Goal: Transaction & Acquisition: Purchase product/service

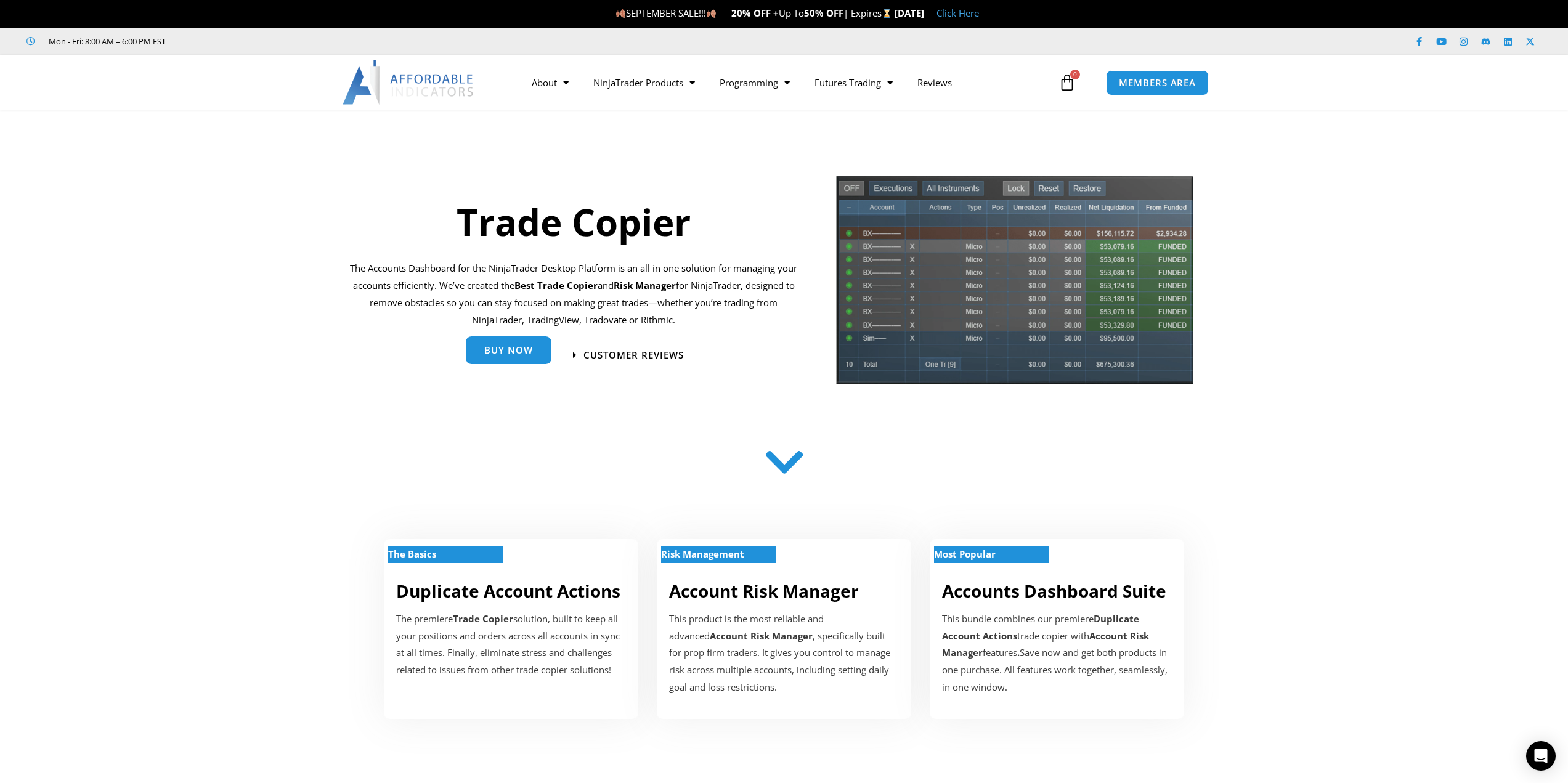
click at [507, 354] on span "Buy Now" at bounding box center [508, 352] width 49 height 10
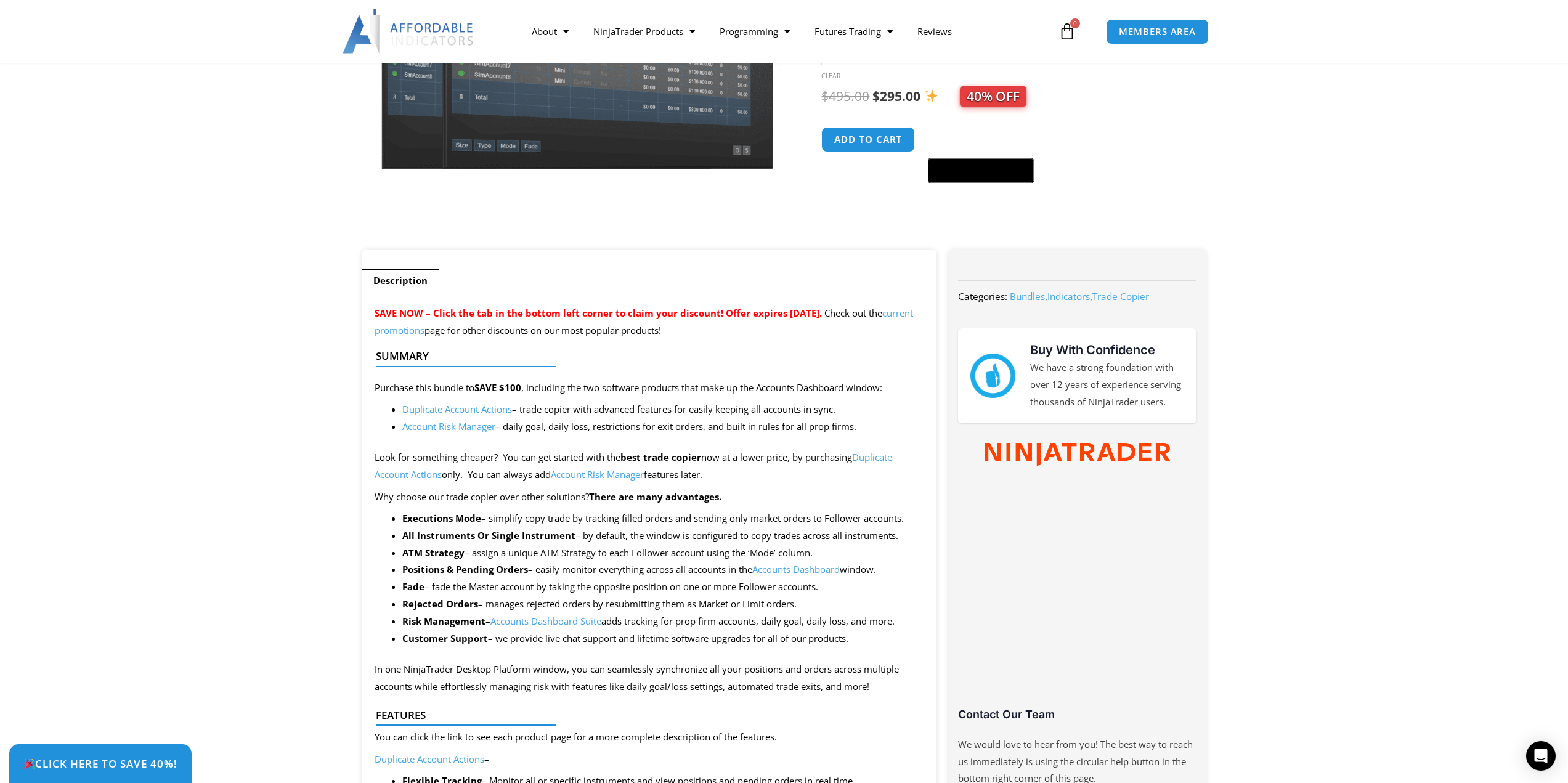
scroll to position [308, 0]
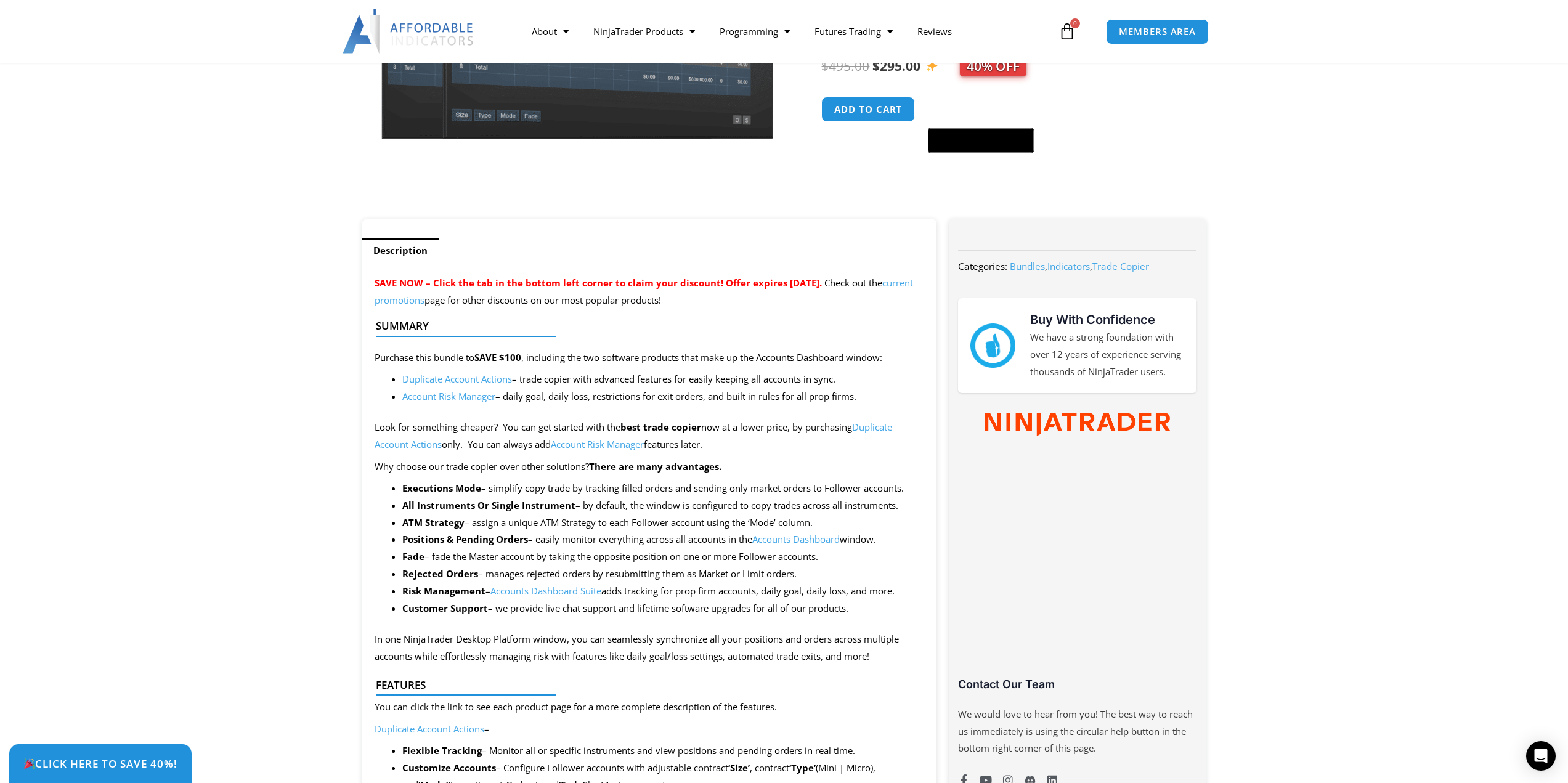
drag, startPoint x: 626, startPoint y: 277, endPoint x: 820, endPoint y: 288, distance: 194.3
click at [822, 287] on span "SAVE NOW – Click the tab in the bottom left corner to claim your discount! Offe…" at bounding box center [598, 283] width 447 height 12
click at [810, 287] on span "SAVE NOW – Click the tab in the bottom left corner to claim your discount! Offe…" at bounding box center [598, 283] width 447 height 12
click at [106, 762] on span "Click Here to save 40%!" at bounding box center [100, 763] width 169 height 11
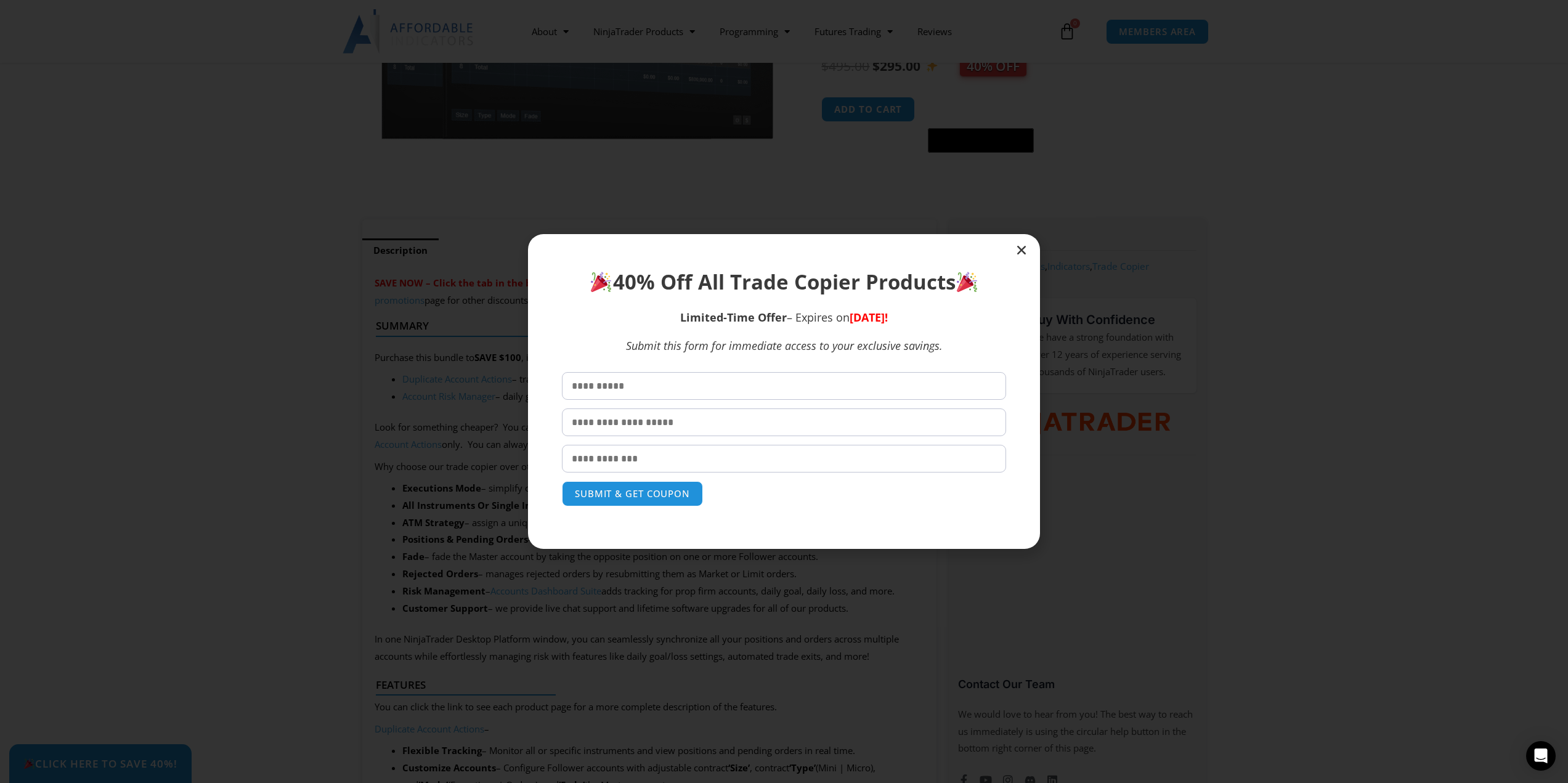
click at [1023, 252] on icon "Close" at bounding box center [1021, 249] width 12 height 12
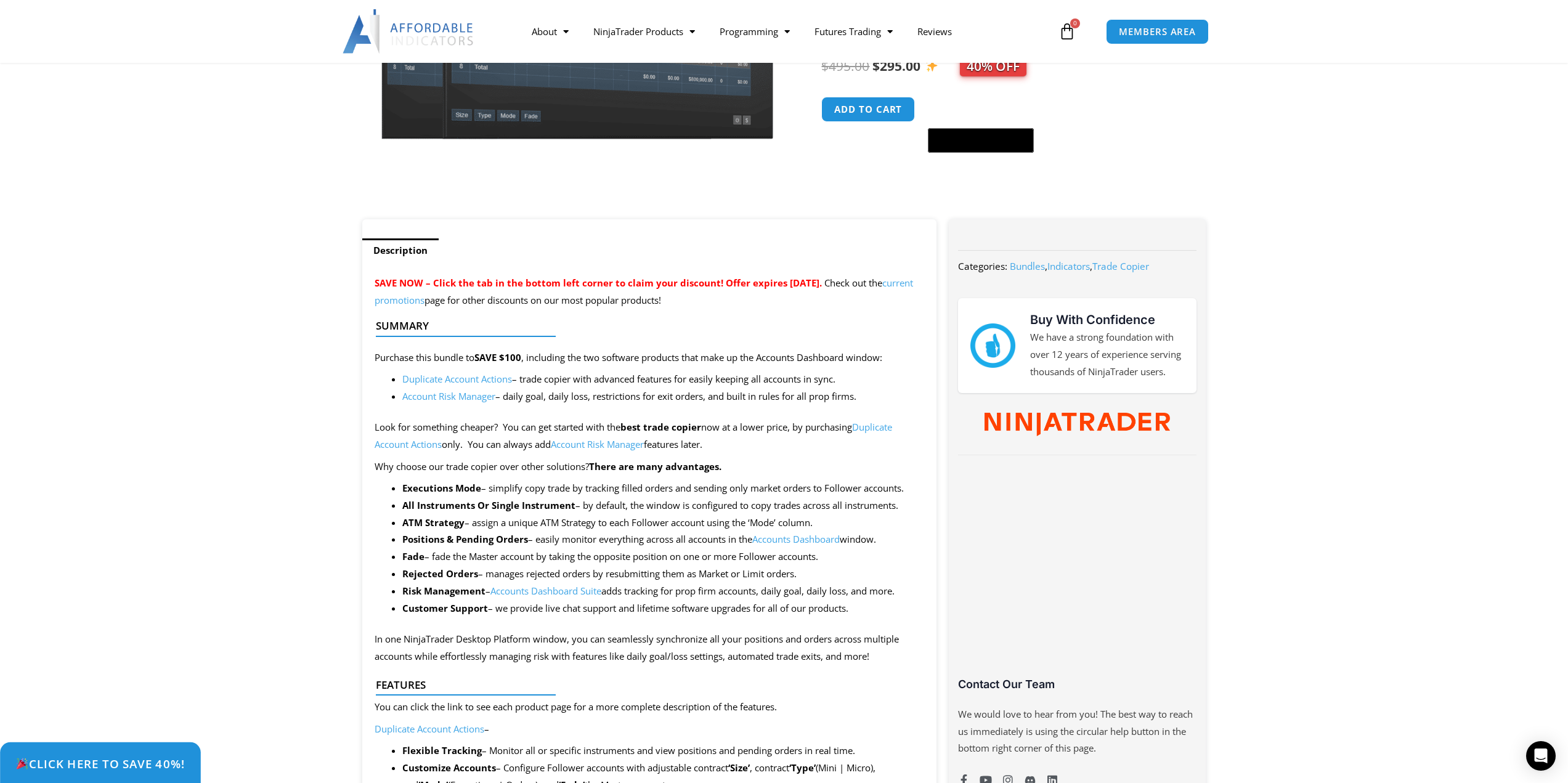
scroll to position [0, 0]
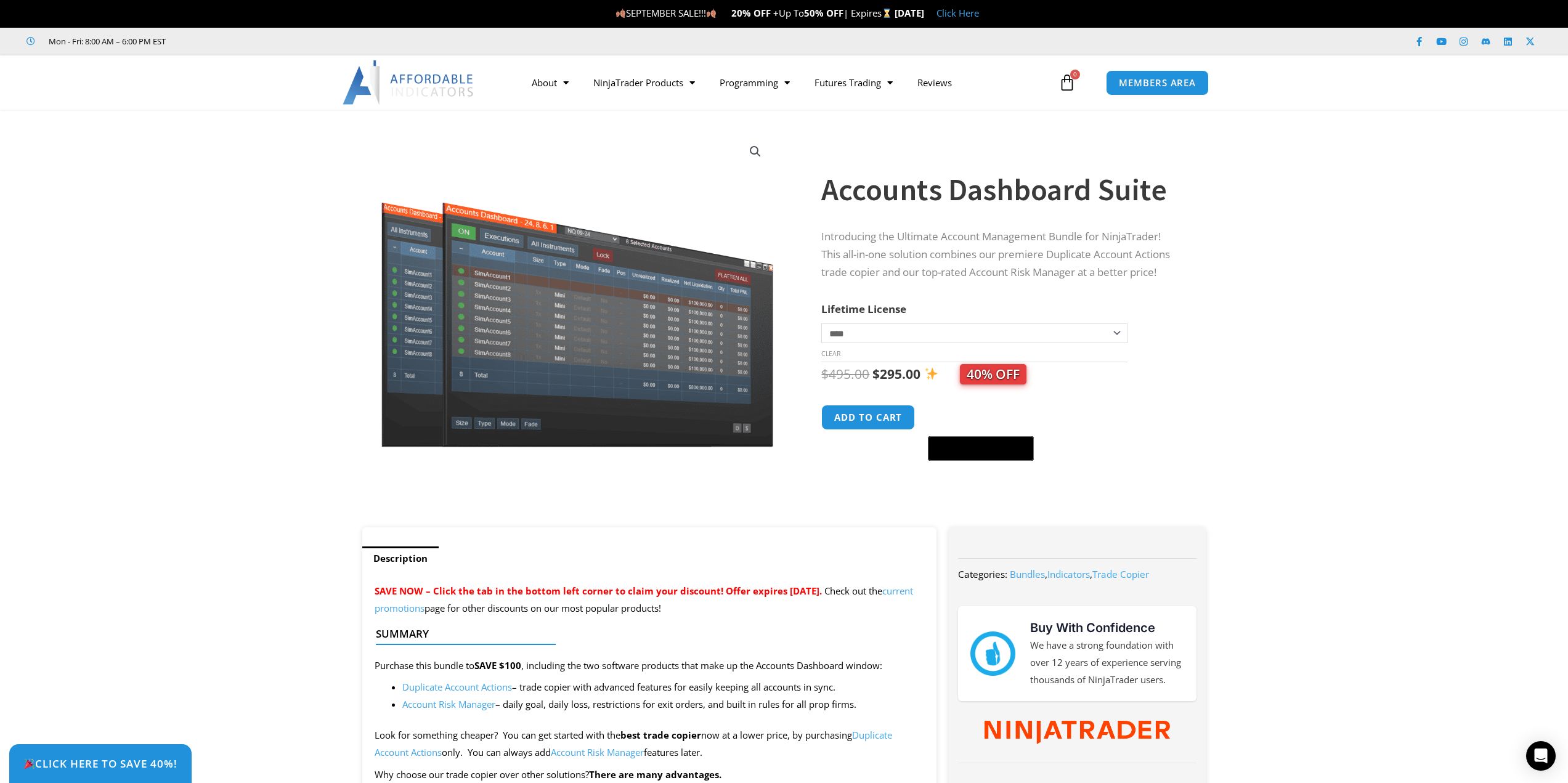
click at [951, 325] on select "**********" at bounding box center [973, 333] width 305 height 20
click at [1323, 359] on section "**********" at bounding box center [784, 324] width 1568 height 405
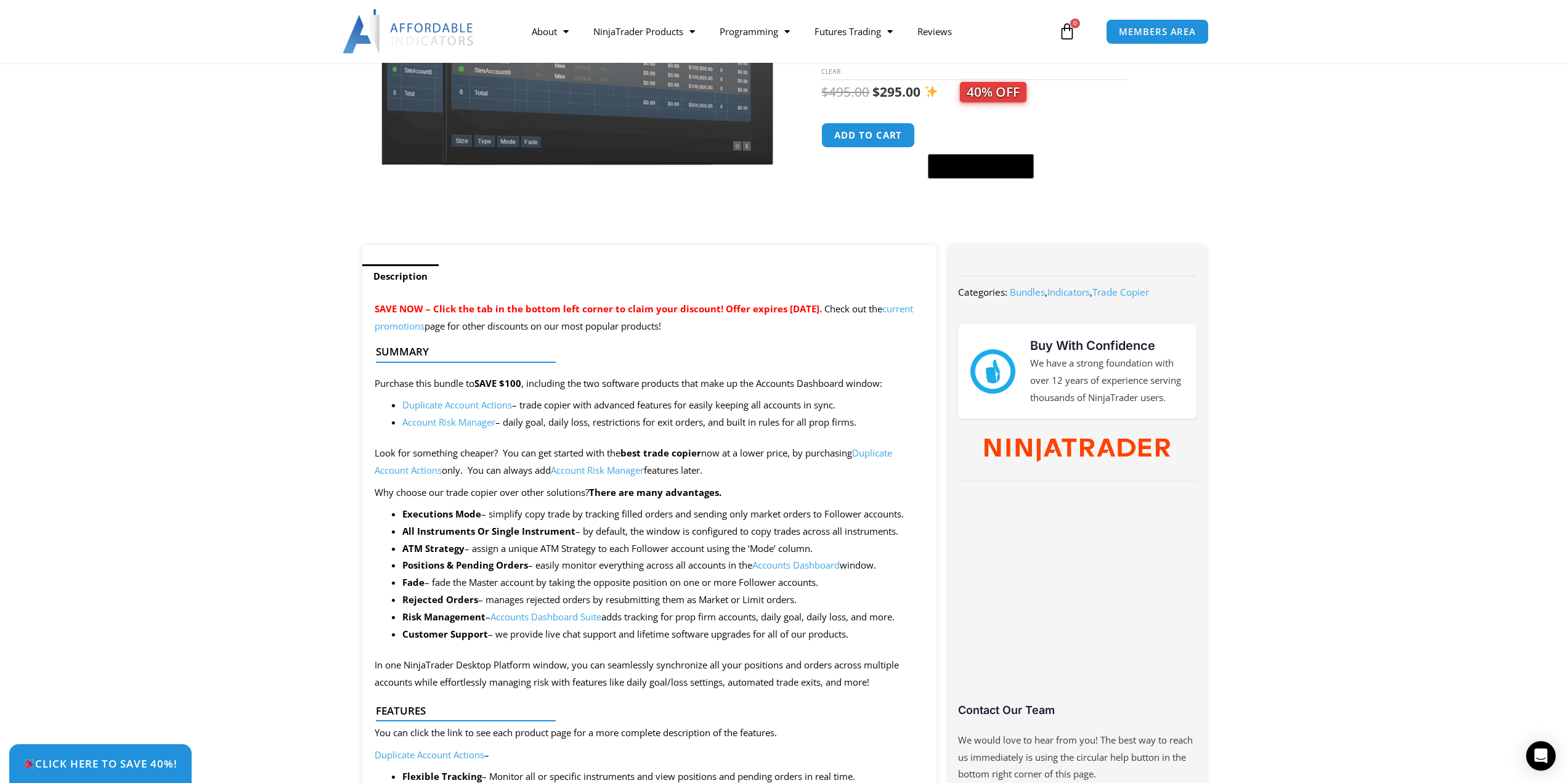
scroll to position [308, 0]
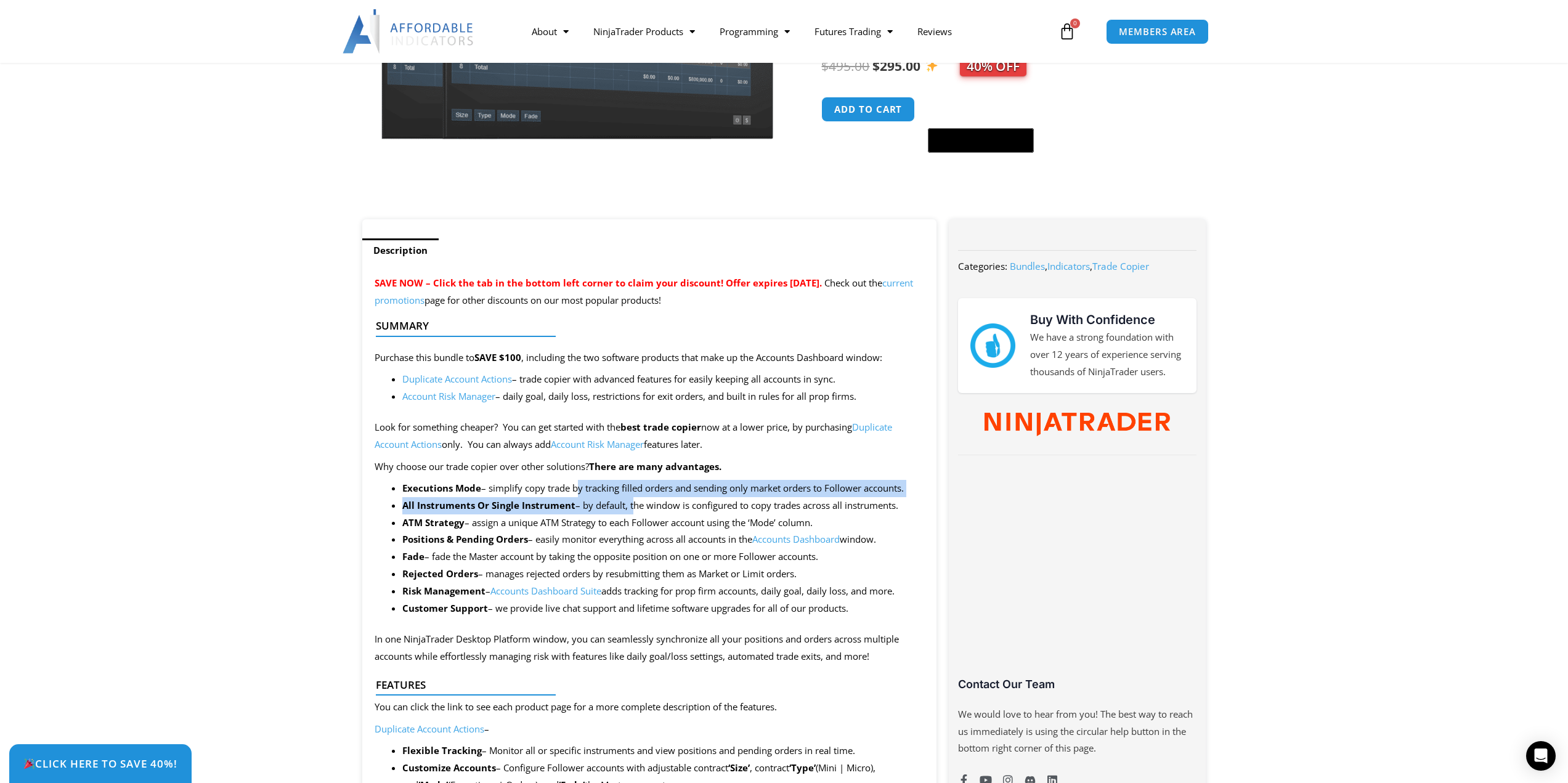
drag, startPoint x: 576, startPoint y: 481, endPoint x: 629, endPoint y: 499, distance: 56.0
click at [629, 499] on ul "Executions Mode – simplify copy trade by tracking filled orders and sending onl…" at bounding box center [663, 548] width 522 height 137
click at [640, 486] on li "Executions Mode – simplify copy trade by tracking filled orders and sending onl…" at bounding box center [663, 488] width 522 height 17
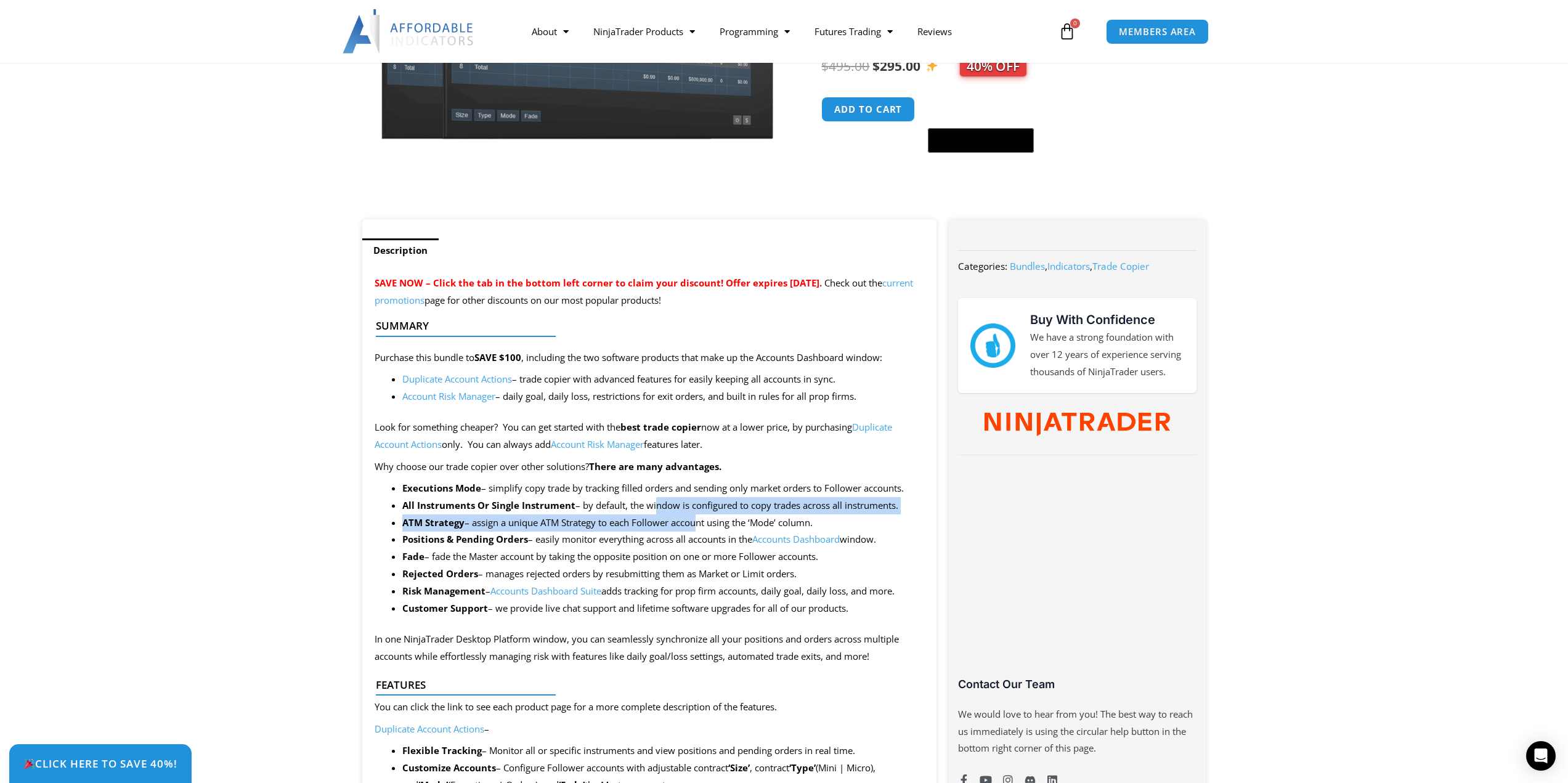
drag, startPoint x: 679, startPoint y: 515, endPoint x: 697, endPoint y: 524, distance: 20.1
click at [697, 524] on ul "Executions Mode – simplify copy trade by tracking filled orders and sending onl…" at bounding box center [663, 548] width 522 height 137
click at [695, 499] on li "All Instruments Or Single Instrument – by default, the window is configured to …" at bounding box center [663, 505] width 522 height 17
drag, startPoint x: 633, startPoint y: 573, endPoint x: 823, endPoint y: 569, distance: 190.0
click at [817, 569] on li "Rejected Orders – manages rejected orders by resubmitting them as Market or Lim…" at bounding box center [663, 574] width 522 height 17
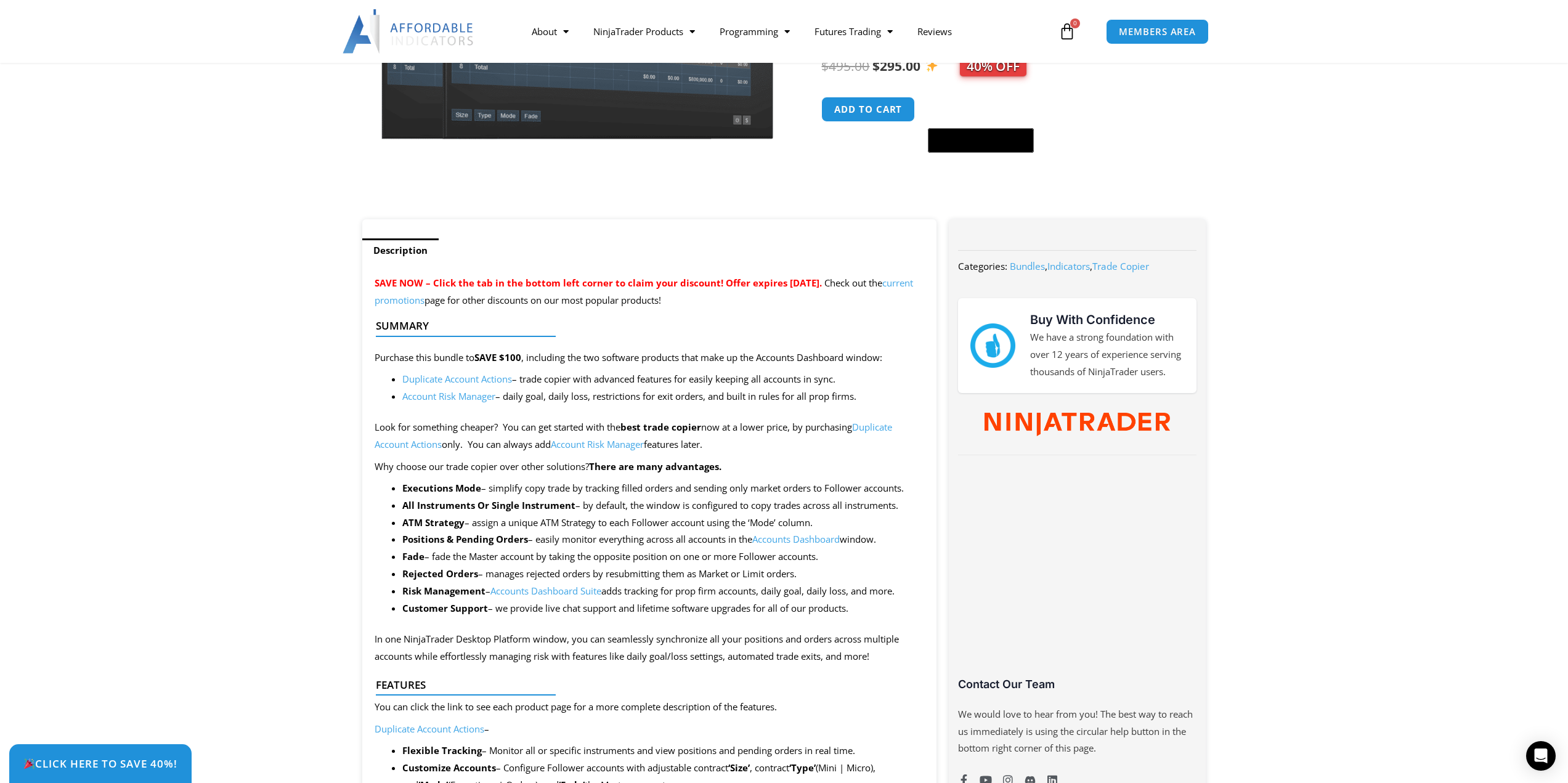
click at [836, 570] on li "Rejected Orders – manages rejected orders by resubmitting them as Market or Lim…" at bounding box center [663, 574] width 522 height 17
click at [835, 588] on li "Risk Management – Accounts Dashboard Suite adds tracking for prop firm accounts…" at bounding box center [663, 591] width 522 height 17
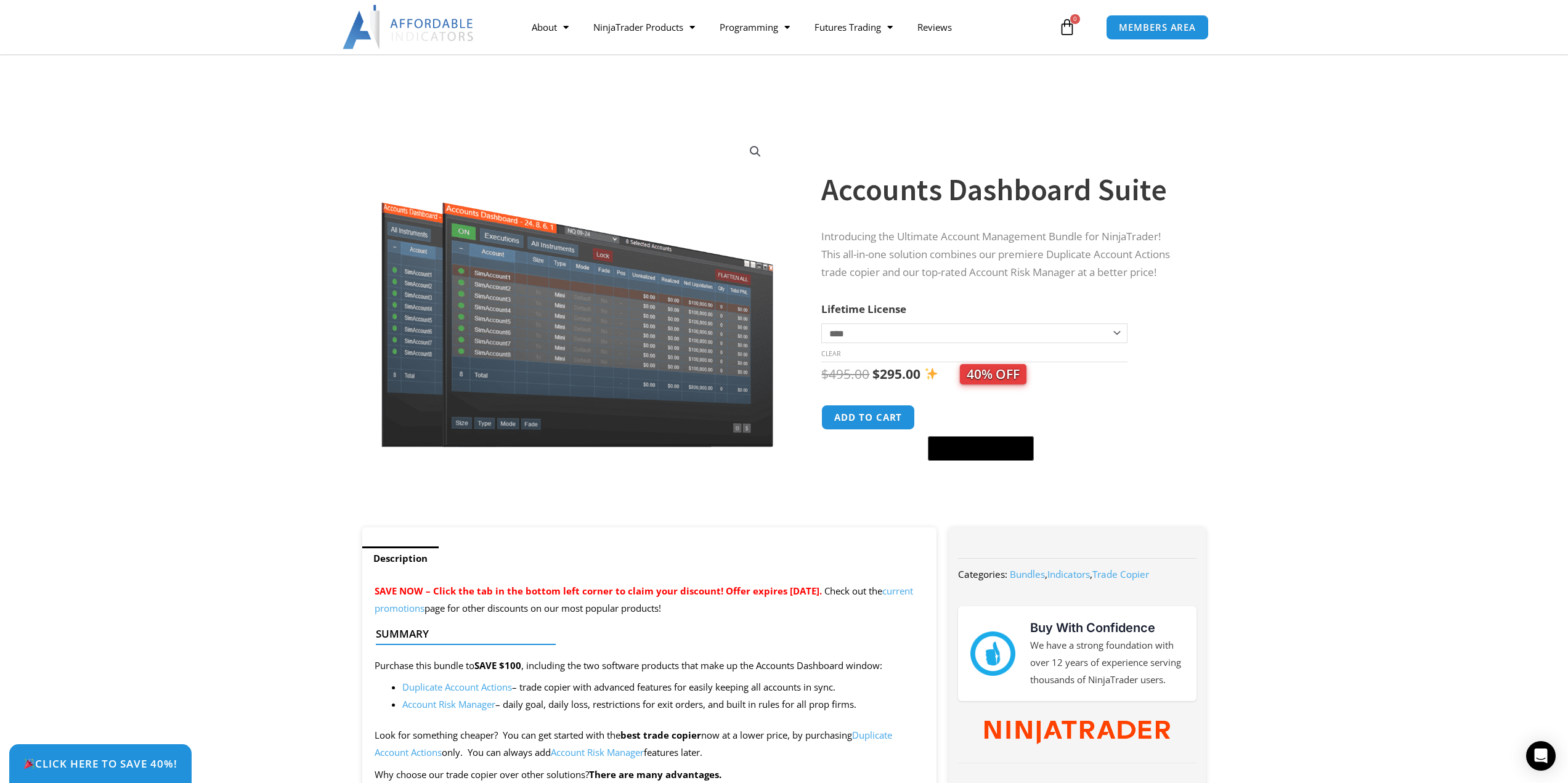
scroll to position [206, 0]
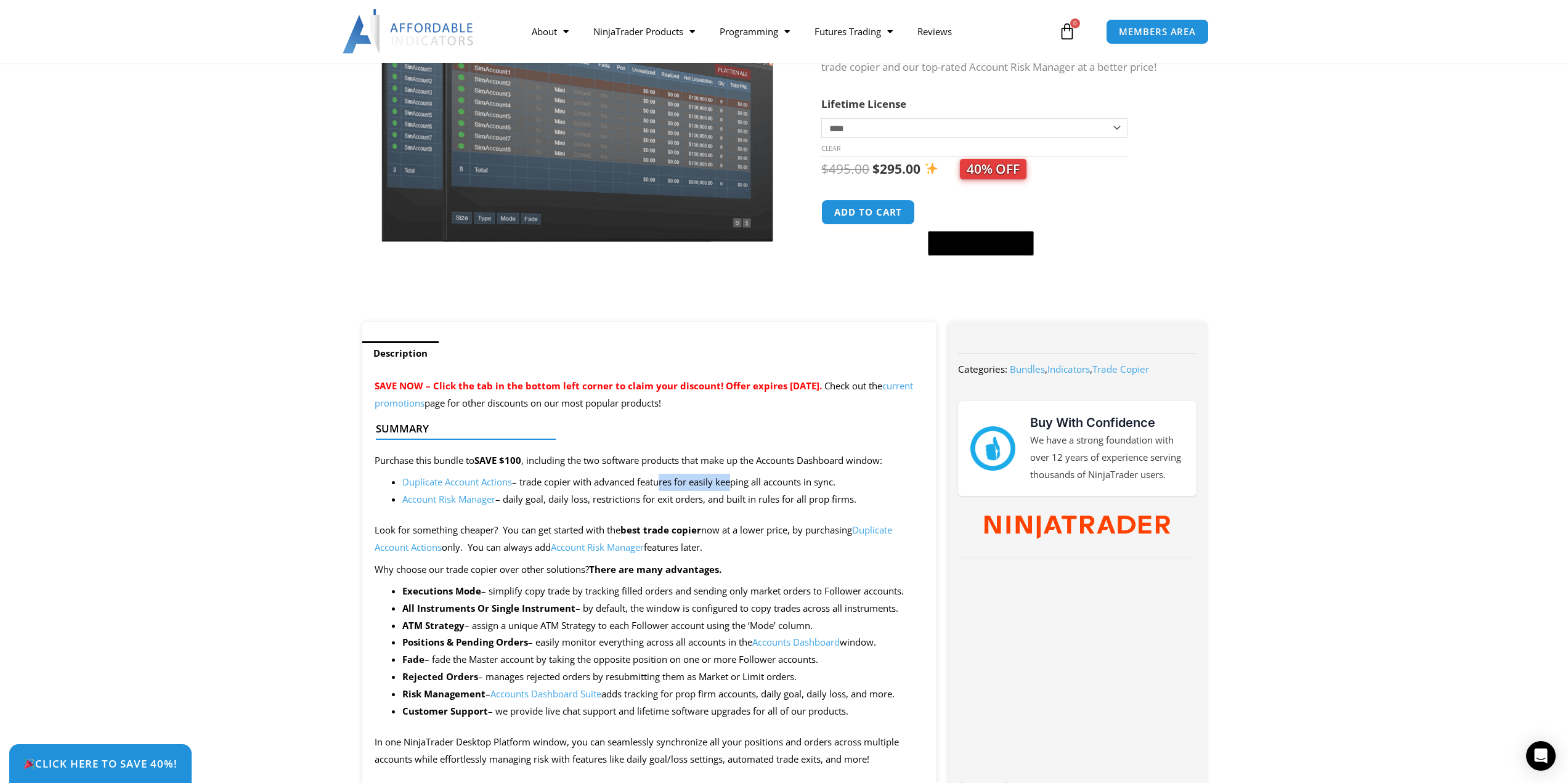
drag, startPoint x: 660, startPoint y: 483, endPoint x: 768, endPoint y: 483, distance: 108.0
click at [745, 485] on li "Duplicate Account Actions – trade copier with advanced features for easily keep…" at bounding box center [663, 482] width 522 height 17
drag, startPoint x: 665, startPoint y: 504, endPoint x: 855, endPoint y: 499, distance: 190.1
click at [794, 504] on li "Account Risk Manager – daily goal, daily loss, restrictions for exit orders, an…" at bounding box center [663, 499] width 522 height 17
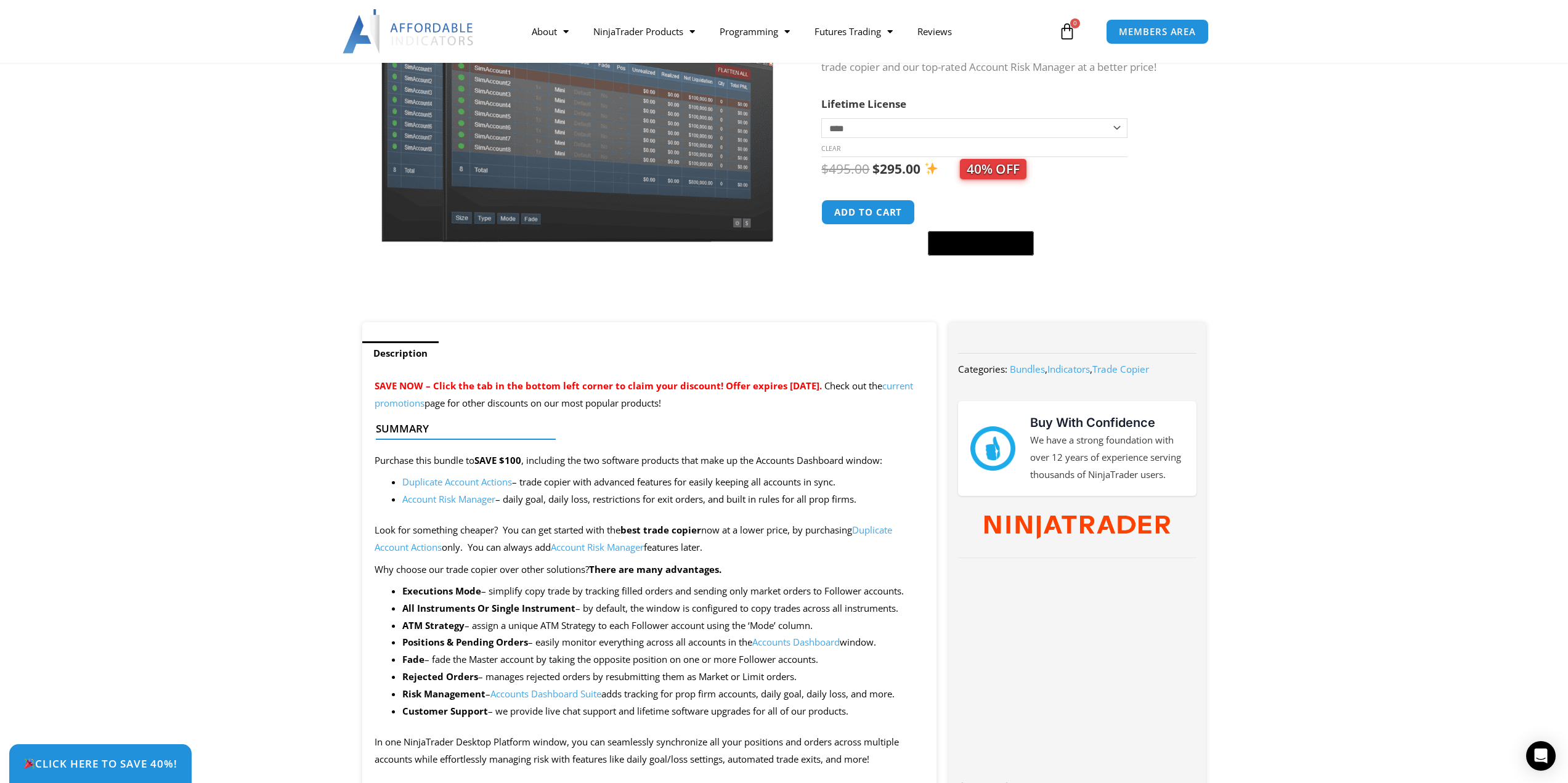
click at [878, 497] on li "Account Risk Manager – daily goal, daily loss, restrictions for exit orders, an…" at bounding box center [663, 499] width 522 height 17
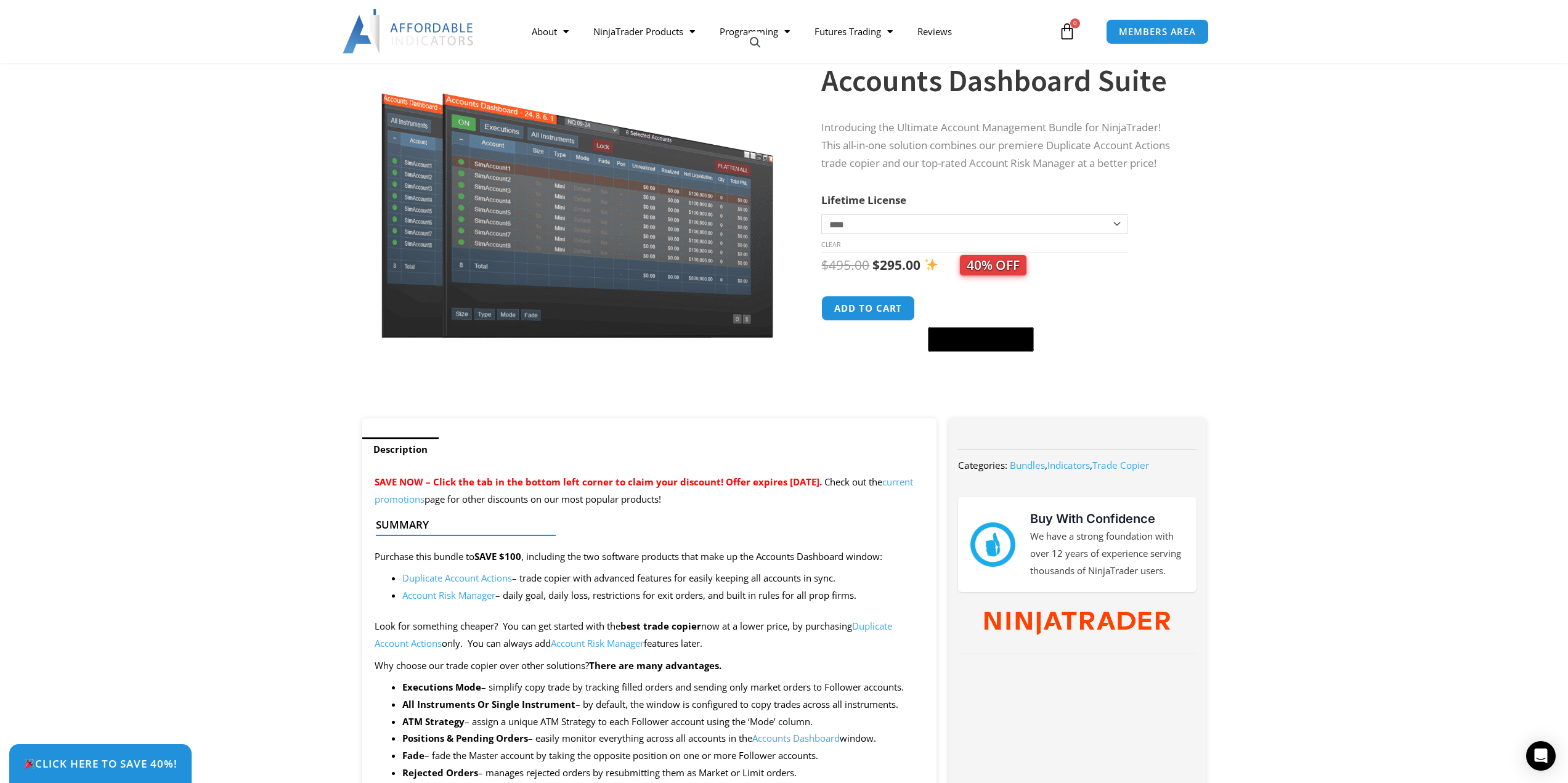
scroll to position [0, 0]
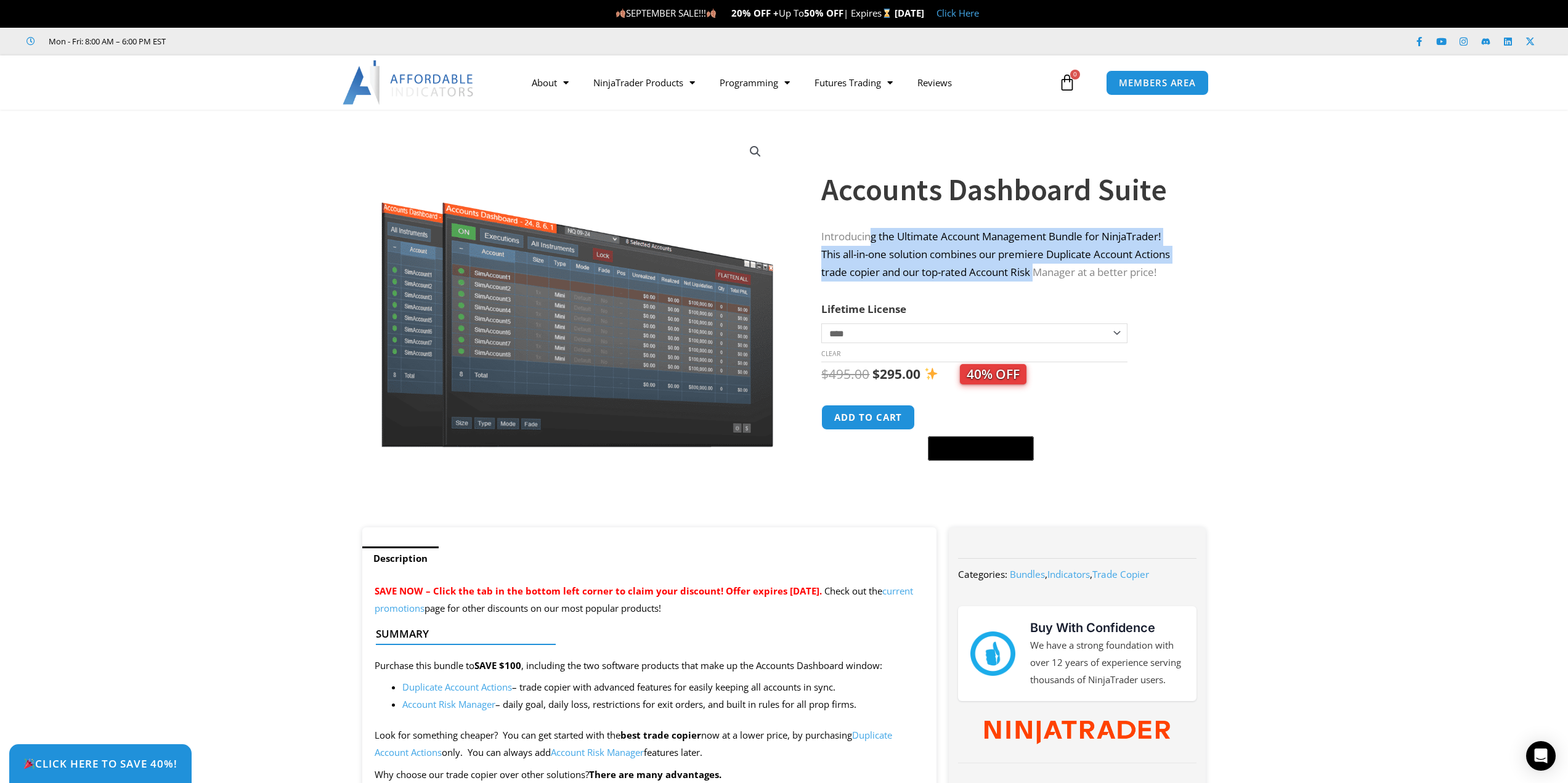
drag, startPoint x: 873, startPoint y: 223, endPoint x: 1097, endPoint y: 266, distance: 228.1
click at [1042, 272] on div "**********" at bounding box center [1001, 314] width 360 height 426
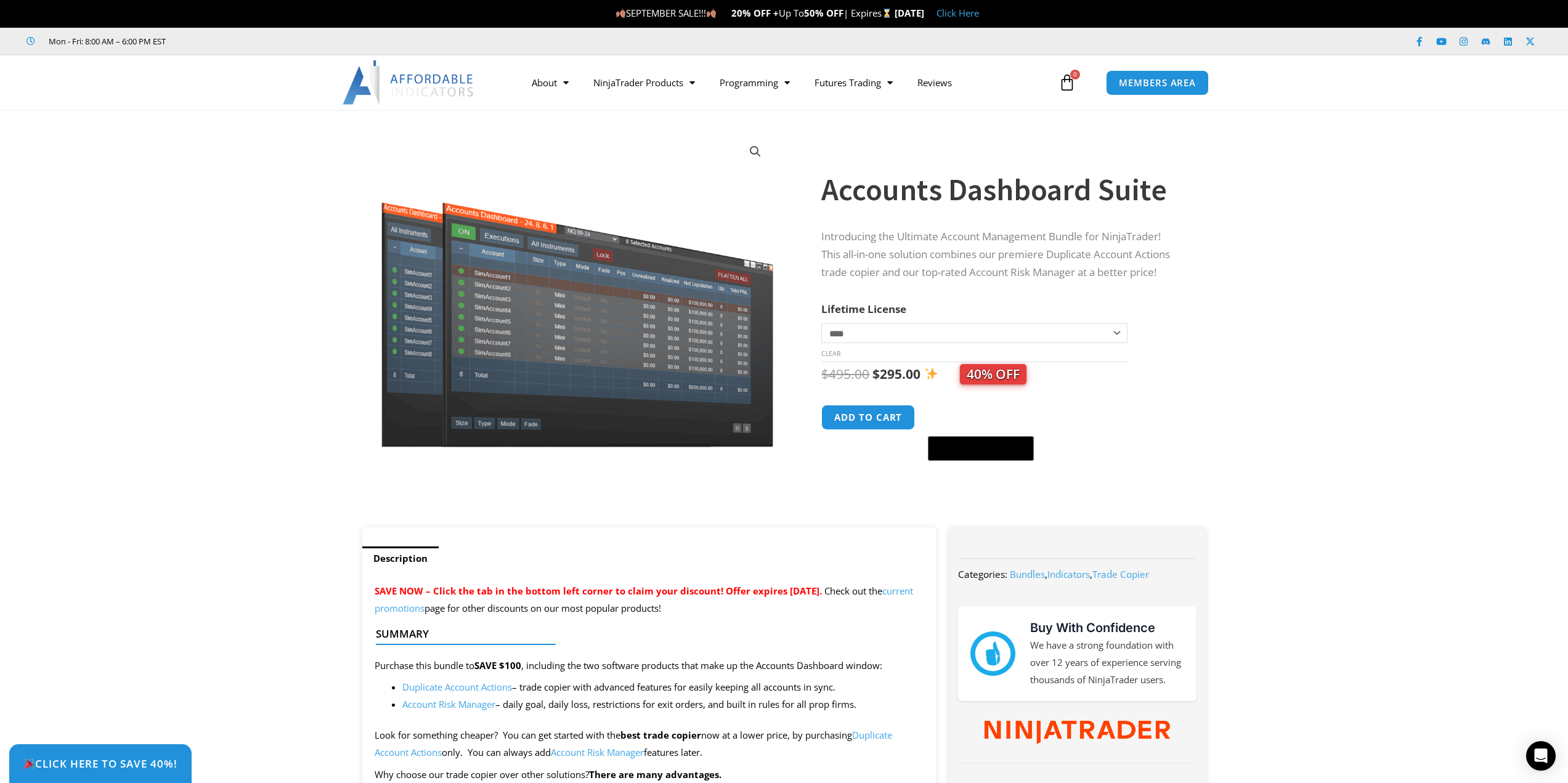
click at [1328, 268] on section "**********" at bounding box center [784, 324] width 1568 height 405
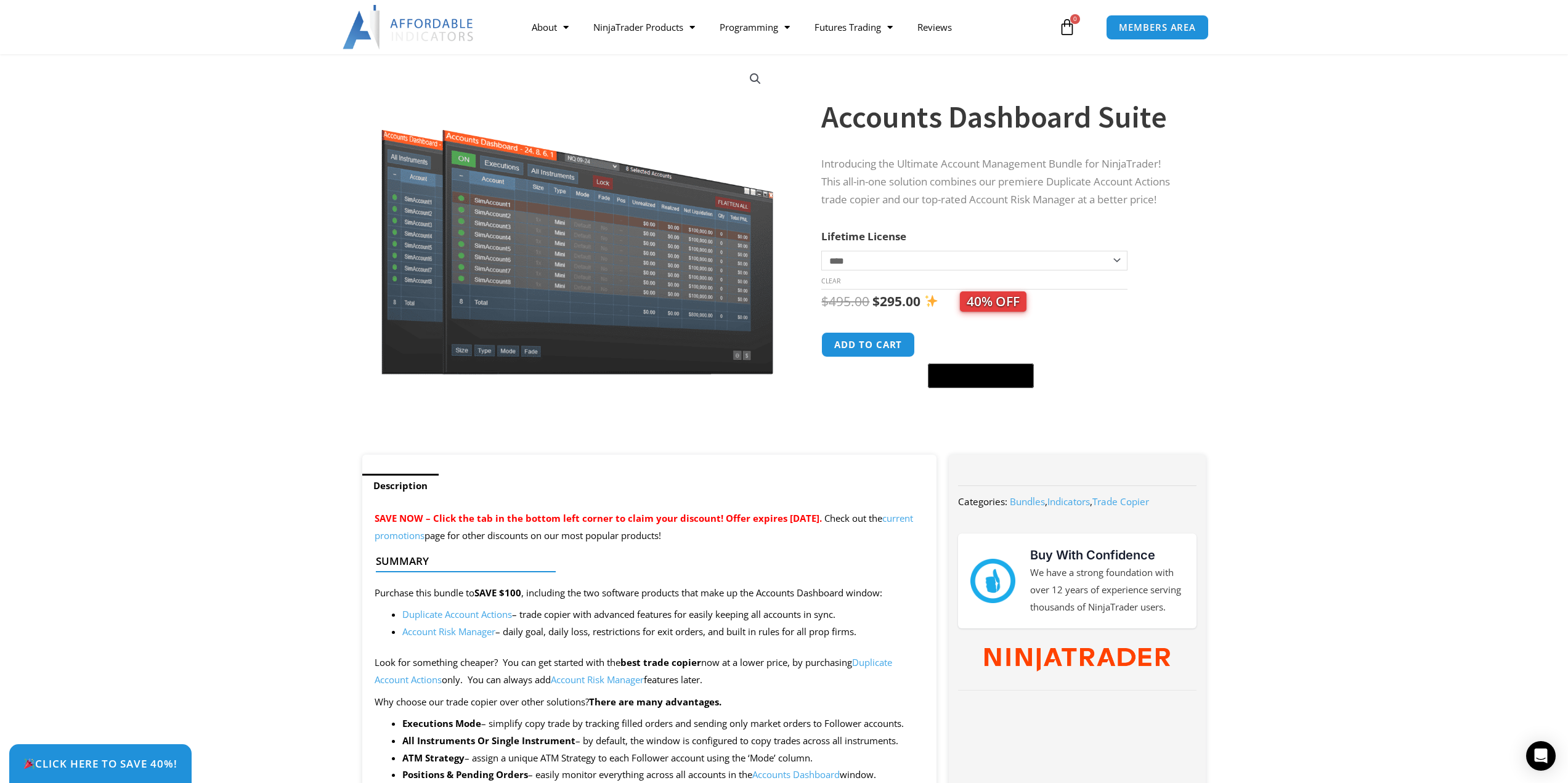
scroll to position [103, 0]
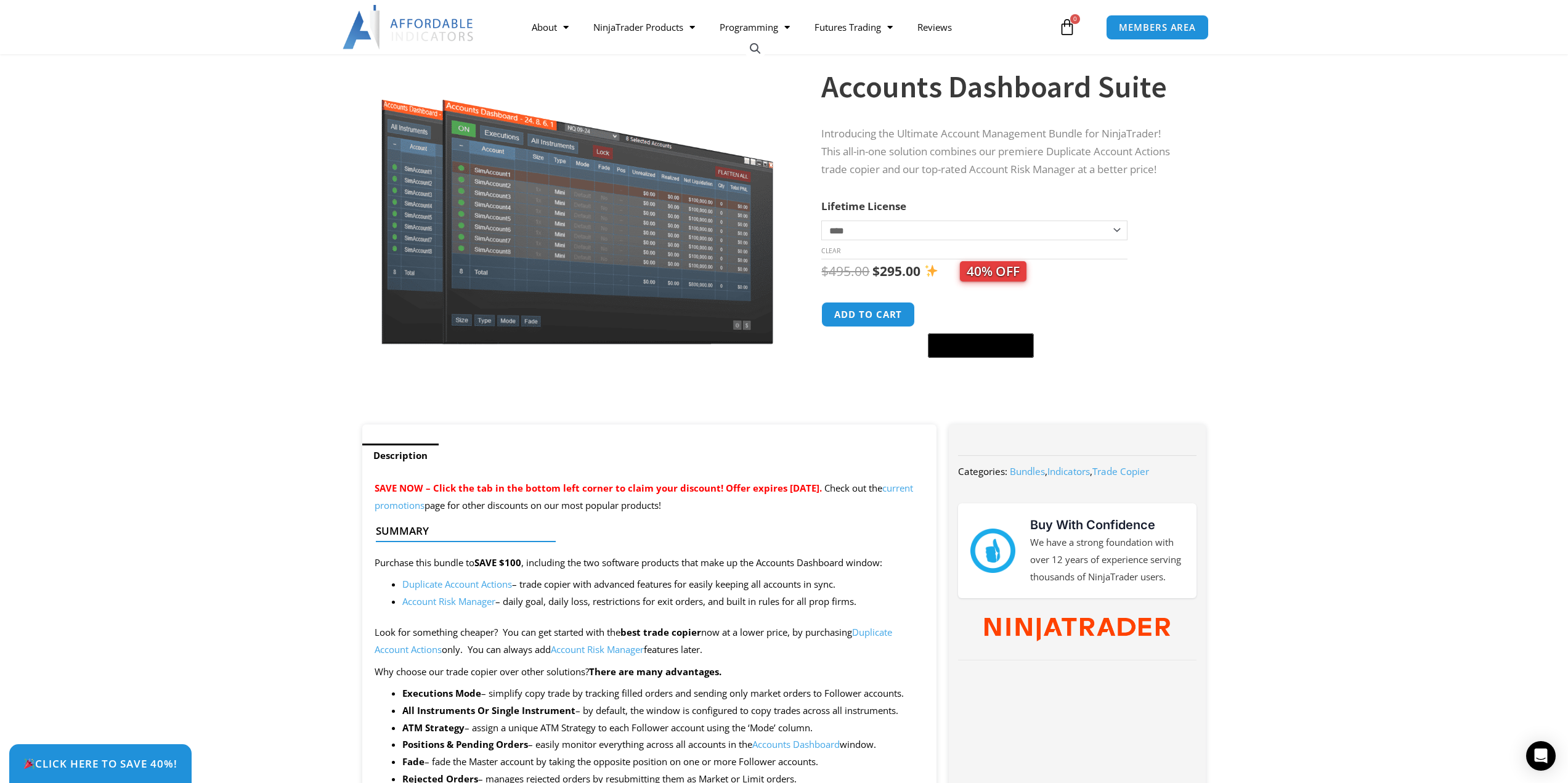
drag, startPoint x: 776, startPoint y: 634, endPoint x: 778, endPoint y: 622, distance: 12.2
click at [779, 649] on p "Look for something cheaper? You can get started with the best trade copier now …" at bounding box center [650, 641] width 550 height 34
